Goal: Information Seeking & Learning: Learn about a topic

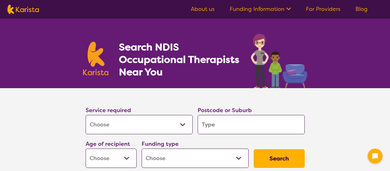
select select "[MEDICAL_DATA]"
click at [201, 12] on link "About us" at bounding box center [203, 8] width 24 height 7
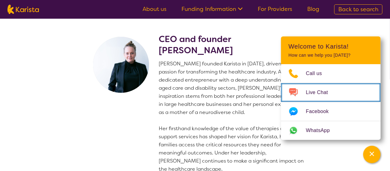
click at [334, 94] on span "Live Chat" at bounding box center [321, 92] width 30 height 9
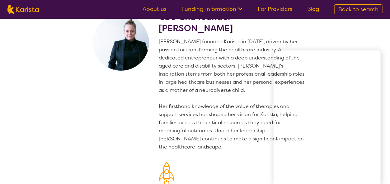
scroll to position [0, 0]
